Goal: Check status: Check status

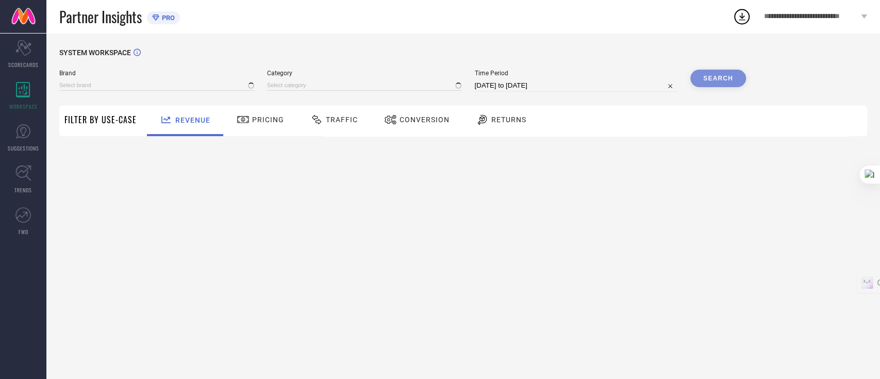
type input "GLOBUS"
type input "All"
click at [160, 87] on input at bounding box center [156, 85] width 195 height 11
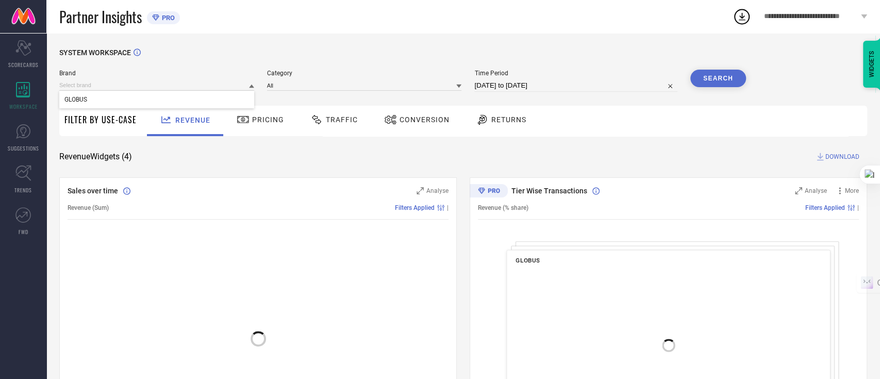
click at [128, 100] on div "GLOBUS" at bounding box center [156, 100] width 195 height 18
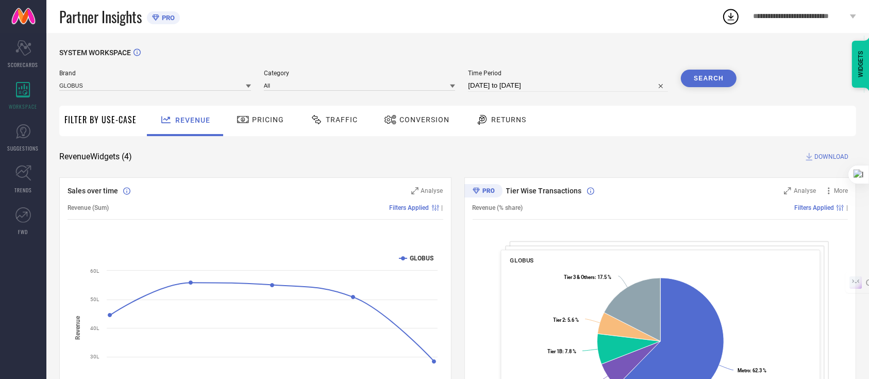
click at [326, 122] on span "Traffic" at bounding box center [342, 119] width 32 height 8
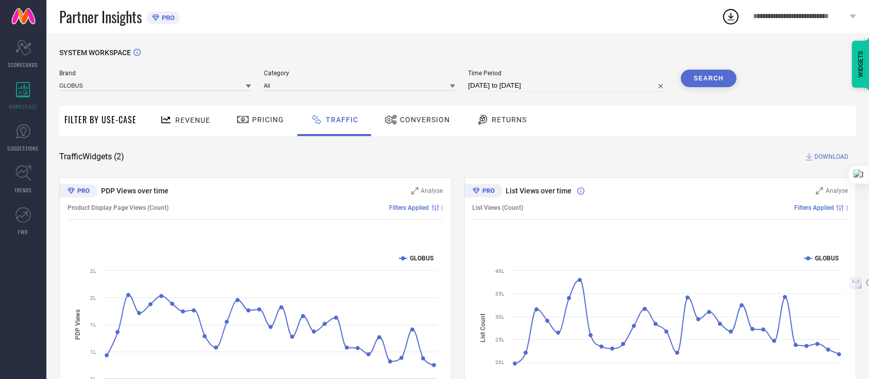
click at [515, 88] on input "[DATE] to [DATE]" at bounding box center [568, 85] width 200 height 12
select select "6"
select select "2025"
select select "7"
select select "2025"
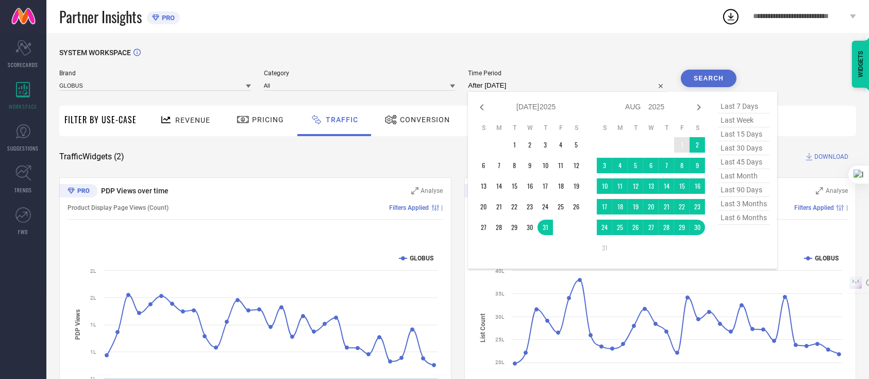
click at [684, 150] on td "1" at bounding box center [681, 144] width 15 height 15
type input "[DATE] to [DATE]"
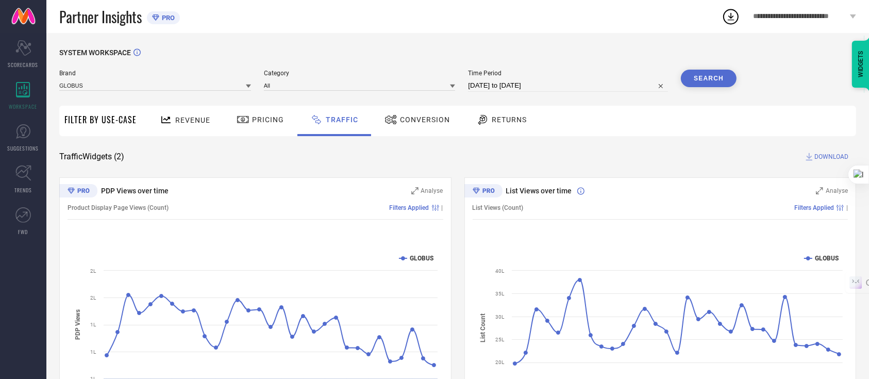
click at [706, 81] on button "Search" at bounding box center [709, 79] width 56 height 18
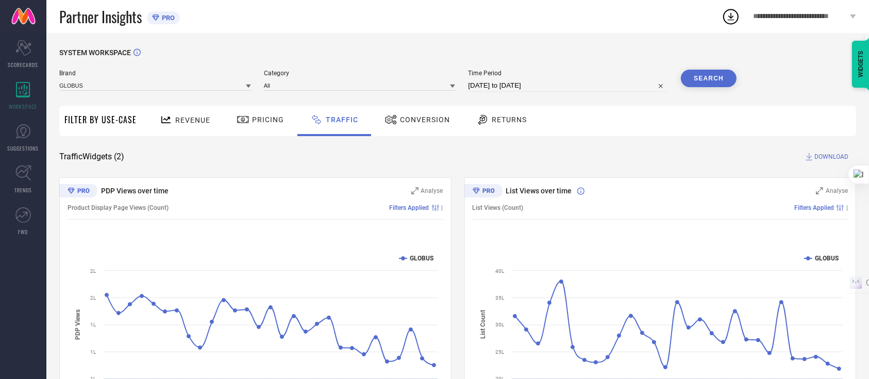
click at [535, 91] on input "[DATE] to [DATE]" at bounding box center [568, 85] width 200 height 12
select select "7"
select select "2025"
select select "8"
select select "2025"
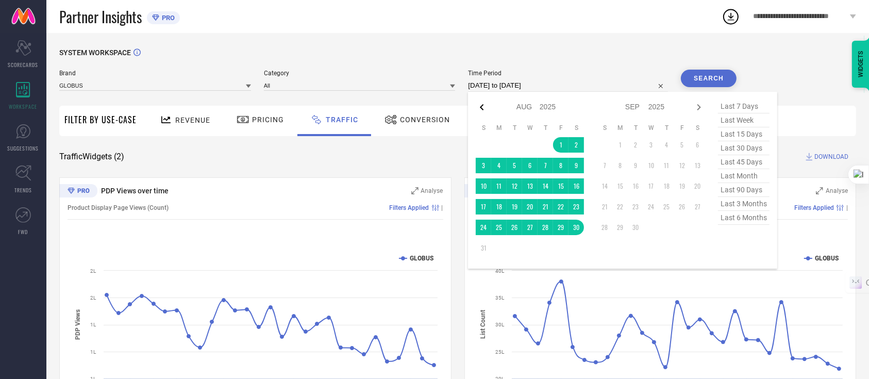
click at [478, 107] on icon at bounding box center [482, 107] width 12 height 12
select select "5"
select select "2025"
select select "6"
select select "2025"
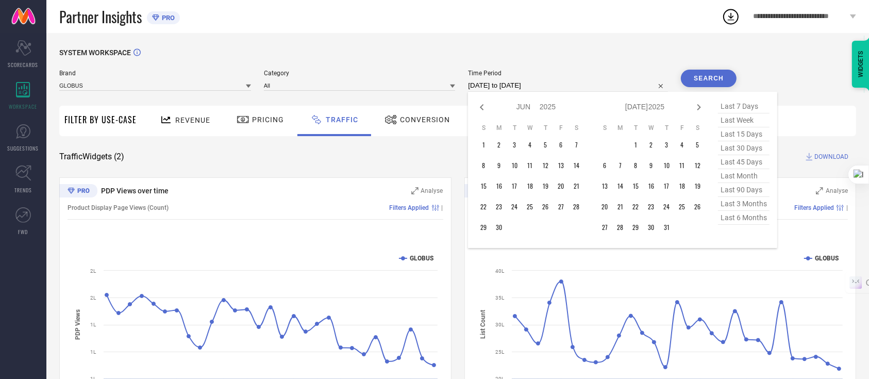
click at [478, 107] on icon at bounding box center [482, 107] width 12 height 12
select select "4"
select select "2025"
select select "5"
select select "2025"
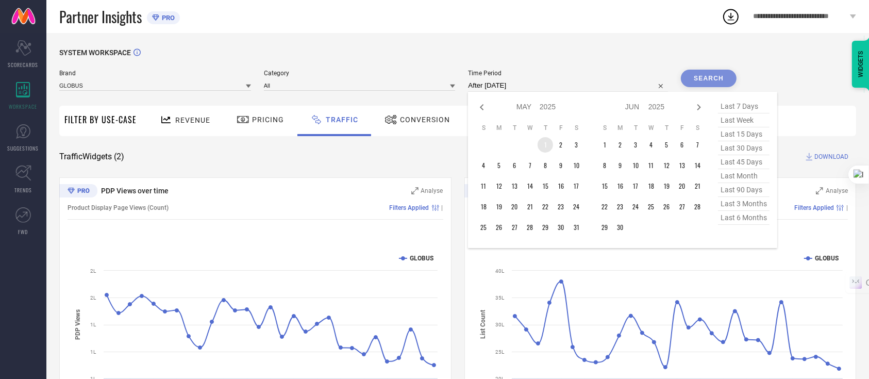
click at [544, 143] on td "1" at bounding box center [544, 144] width 15 height 15
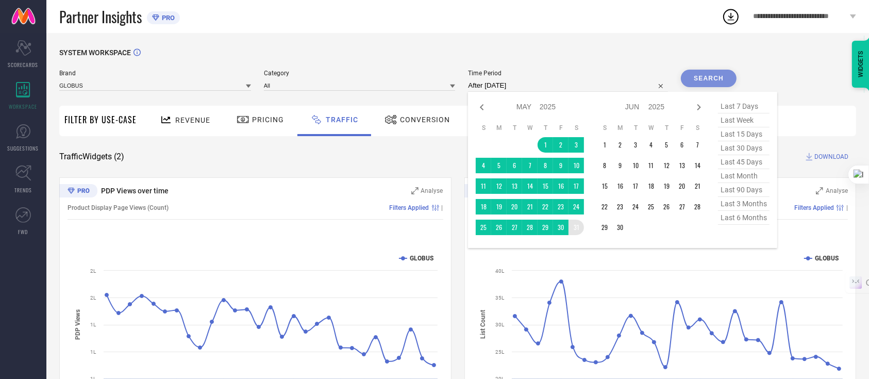
type input "[DATE] to [DATE]"
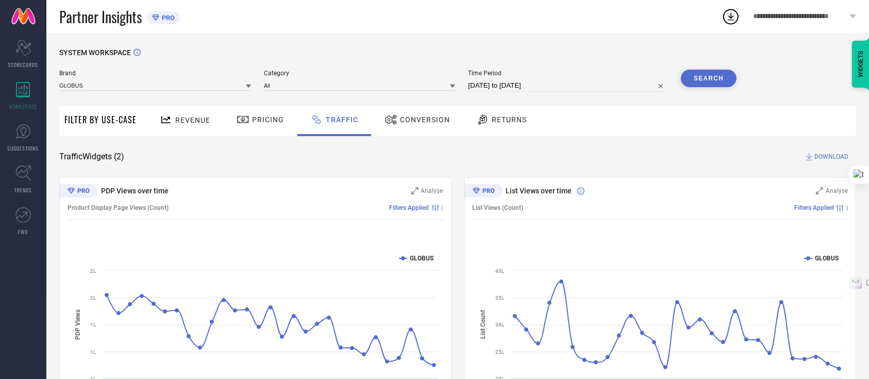
click at [711, 76] on button "Search" at bounding box center [709, 79] width 56 height 18
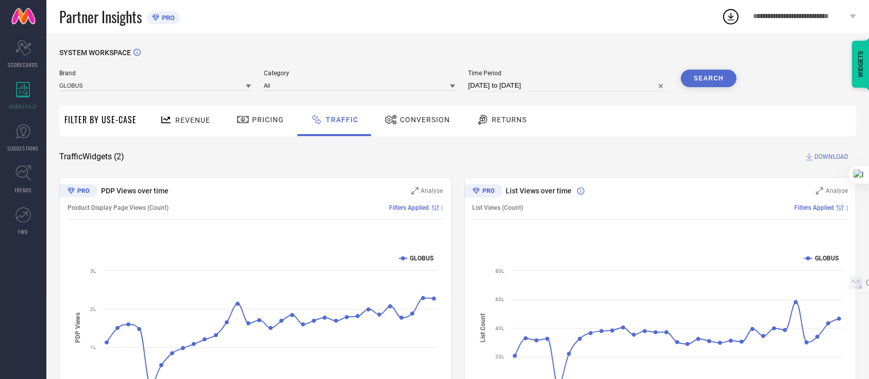
select select "4"
select select "2025"
select select "5"
select select "2025"
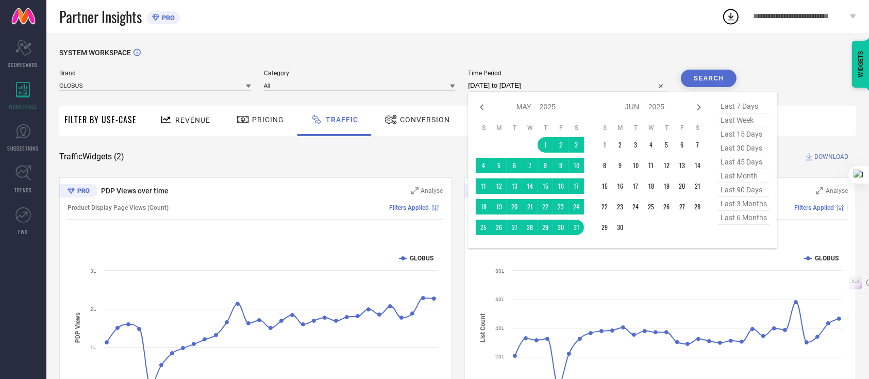
click at [559, 86] on input "[DATE] to [DATE]" at bounding box center [568, 85] width 200 height 12
click at [476, 108] on icon at bounding box center [482, 107] width 12 height 12
select select "3"
select select "2025"
select select "4"
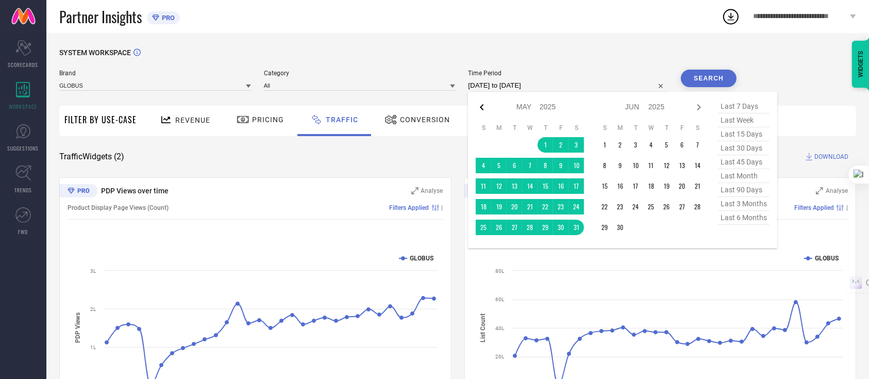
select select "2025"
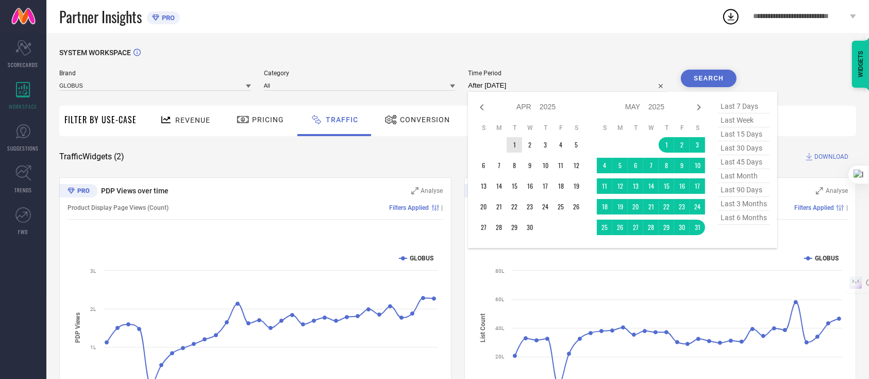
click at [516, 141] on td "1" at bounding box center [514, 144] width 15 height 15
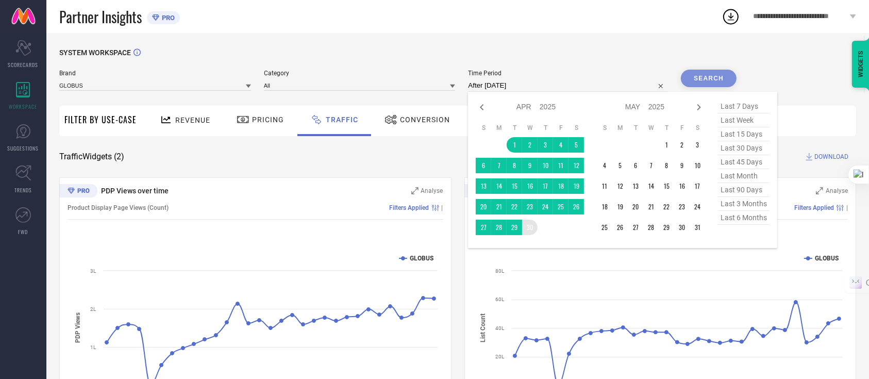
type input "[DATE] to [DATE]"
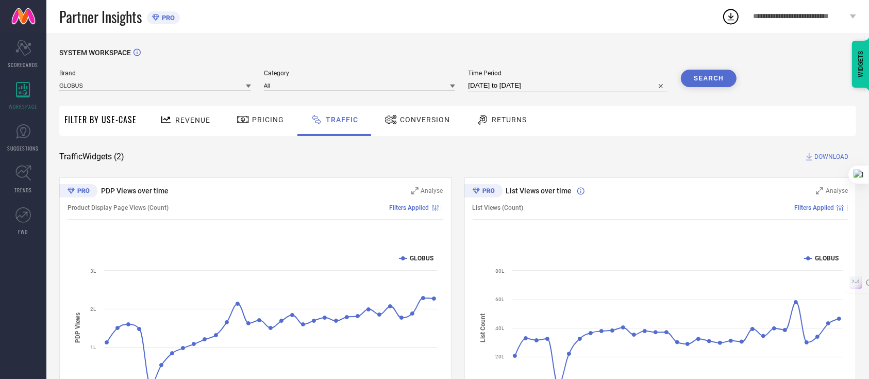
click at [709, 77] on button "Search" at bounding box center [709, 79] width 56 height 18
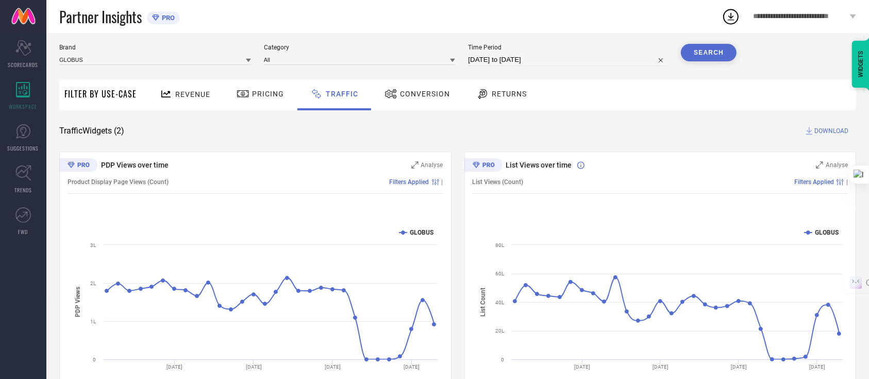
scroll to position [72, 0]
